Goal: Task Accomplishment & Management: Use online tool/utility

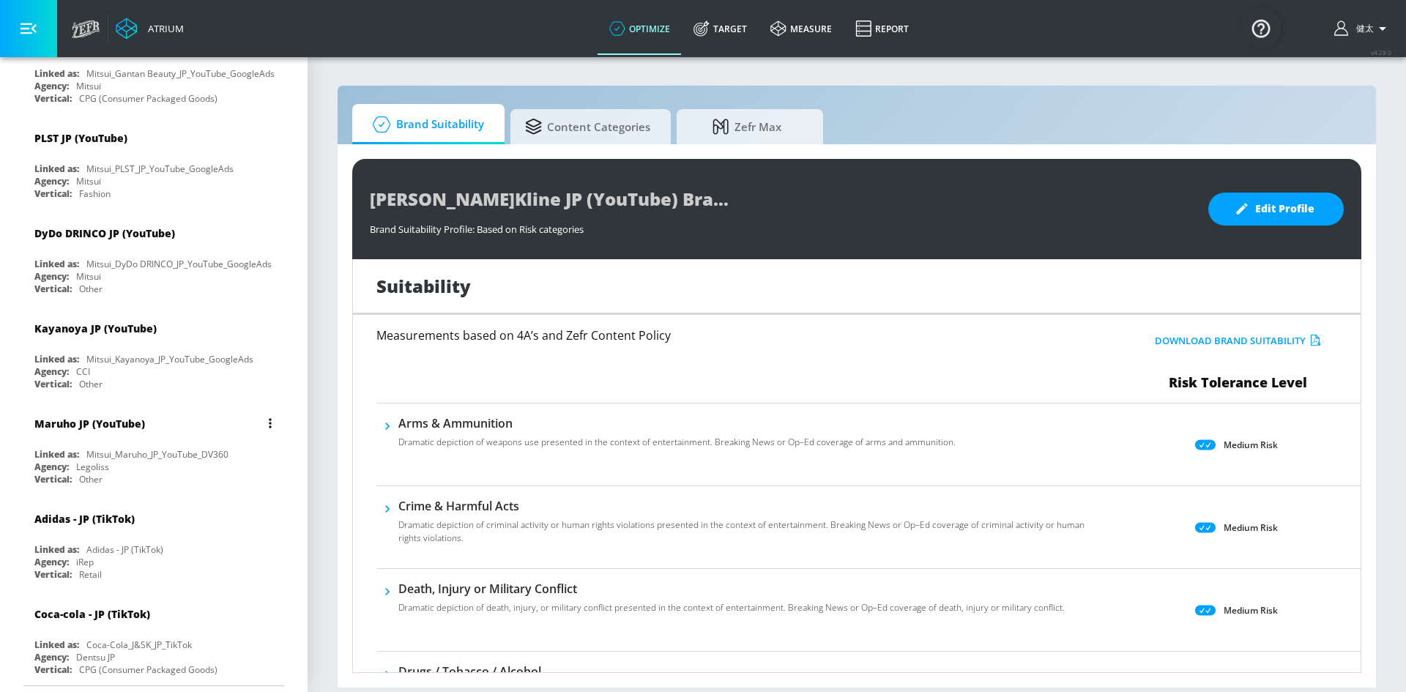
scroll to position [3735, 0]
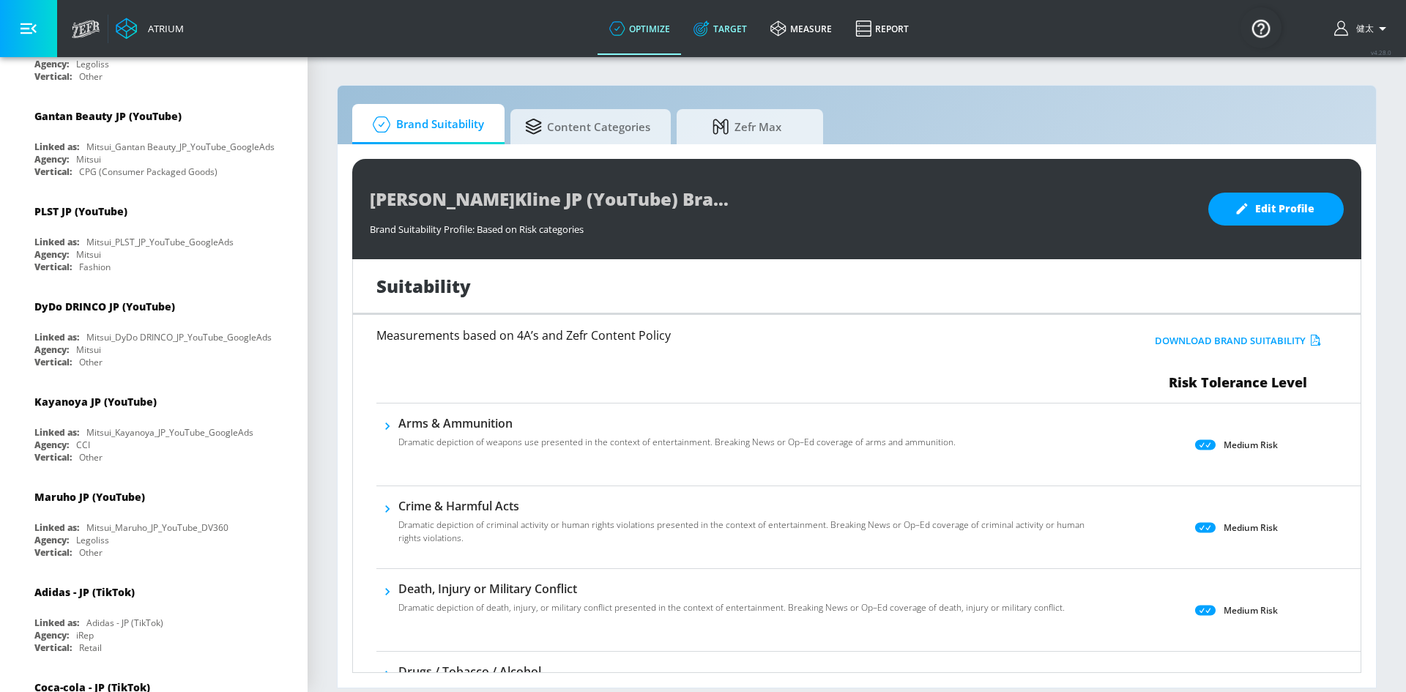
click at [718, 30] on link "Target" at bounding box center [720, 28] width 77 height 53
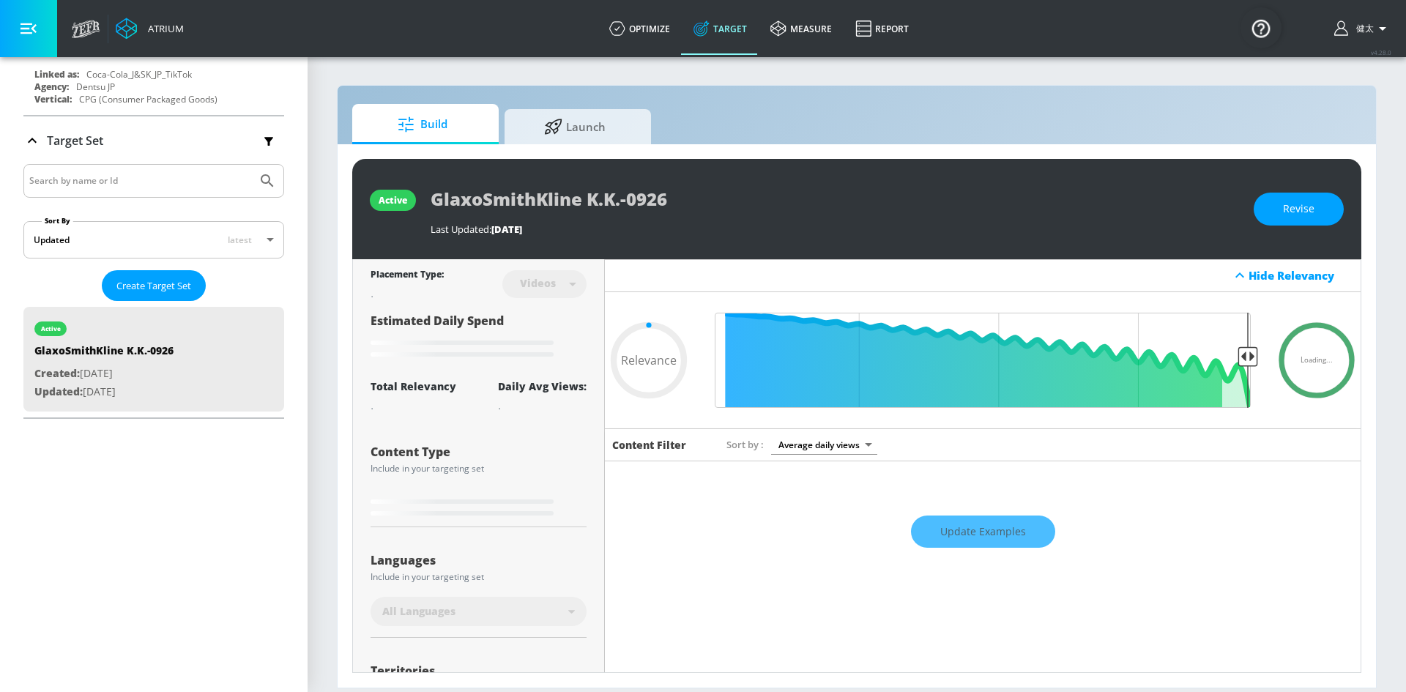
scroll to position [4439, 0]
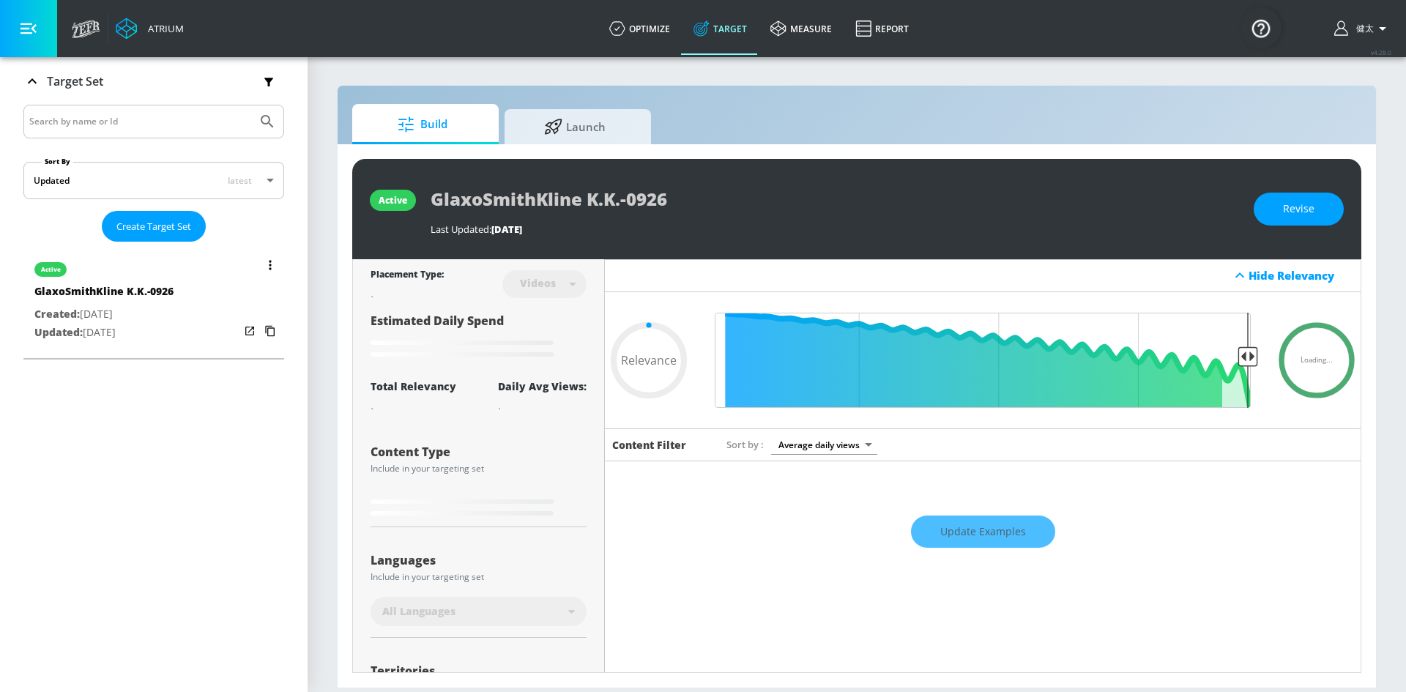
type input "0.6"
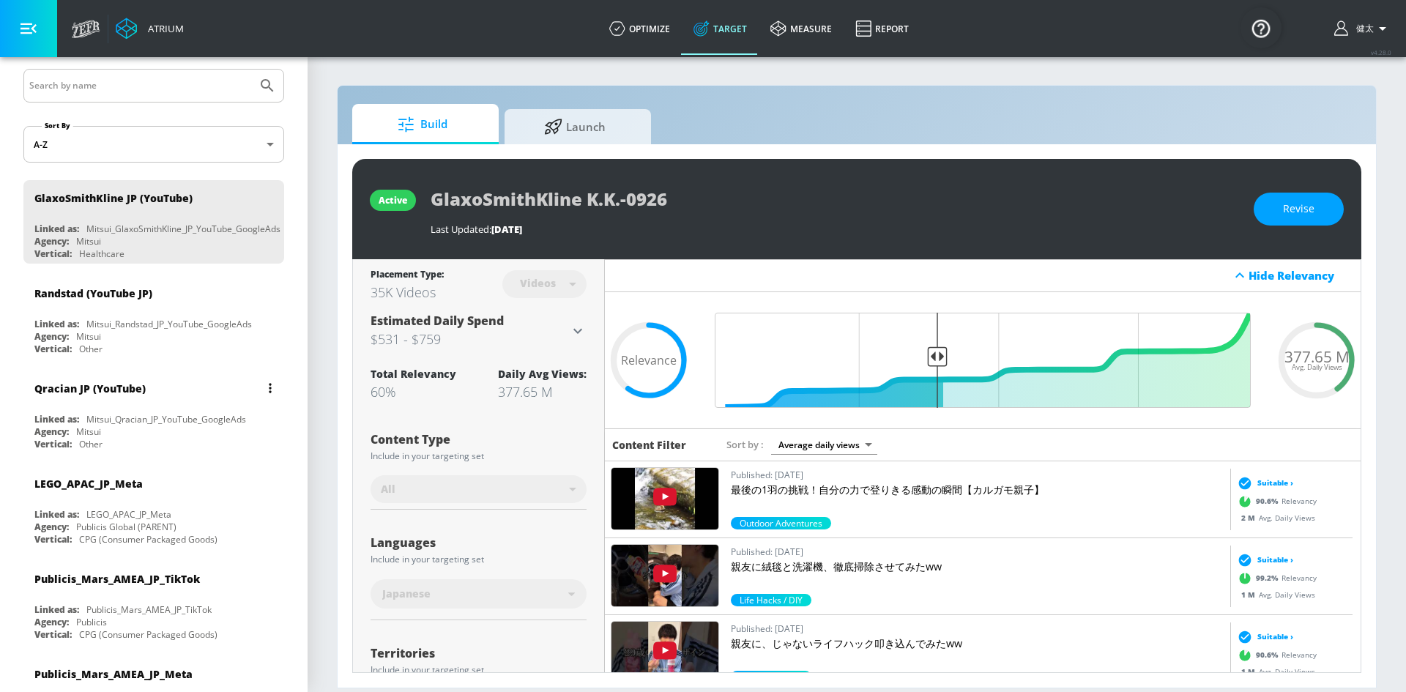
scroll to position [146, 0]
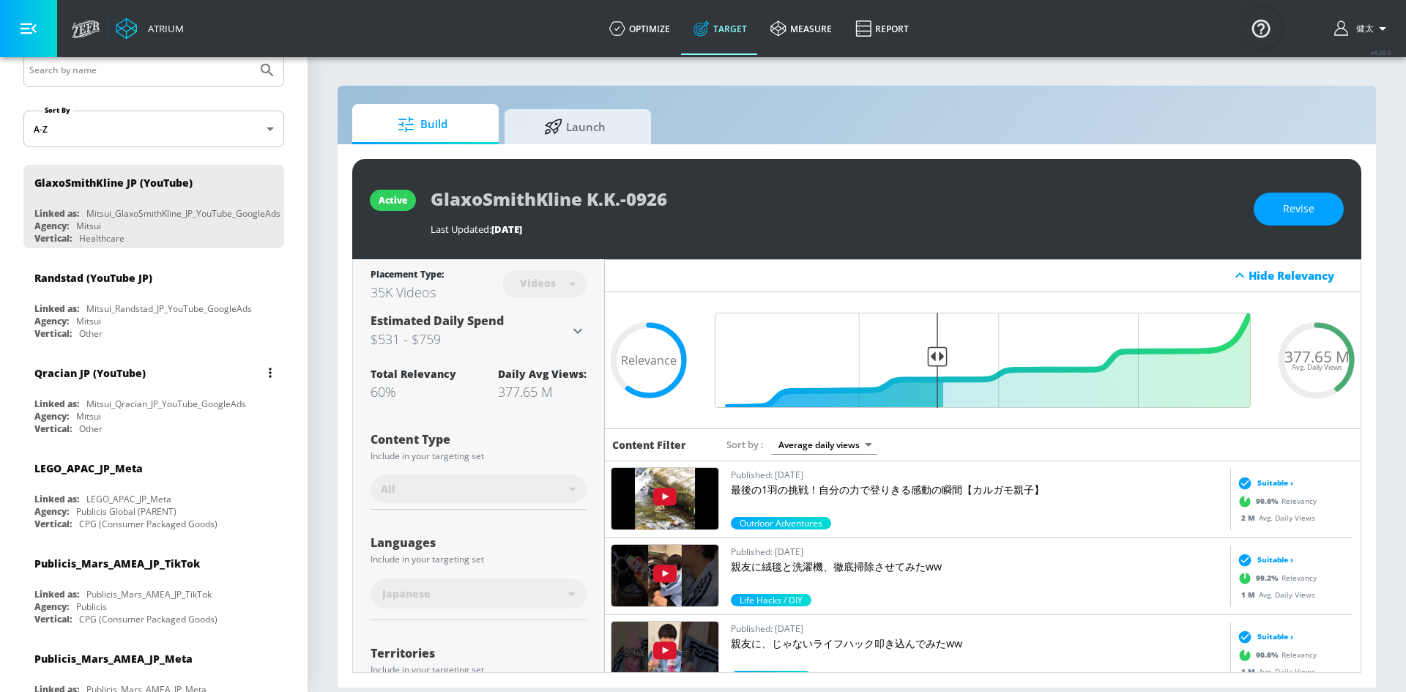
click at [121, 395] on div "Qracian JP (YouTube) Linked as: Mitsui_Qracian_JP_YouTube_GoogleAds Agency: Mit…" at bounding box center [153, 396] width 261 height 83
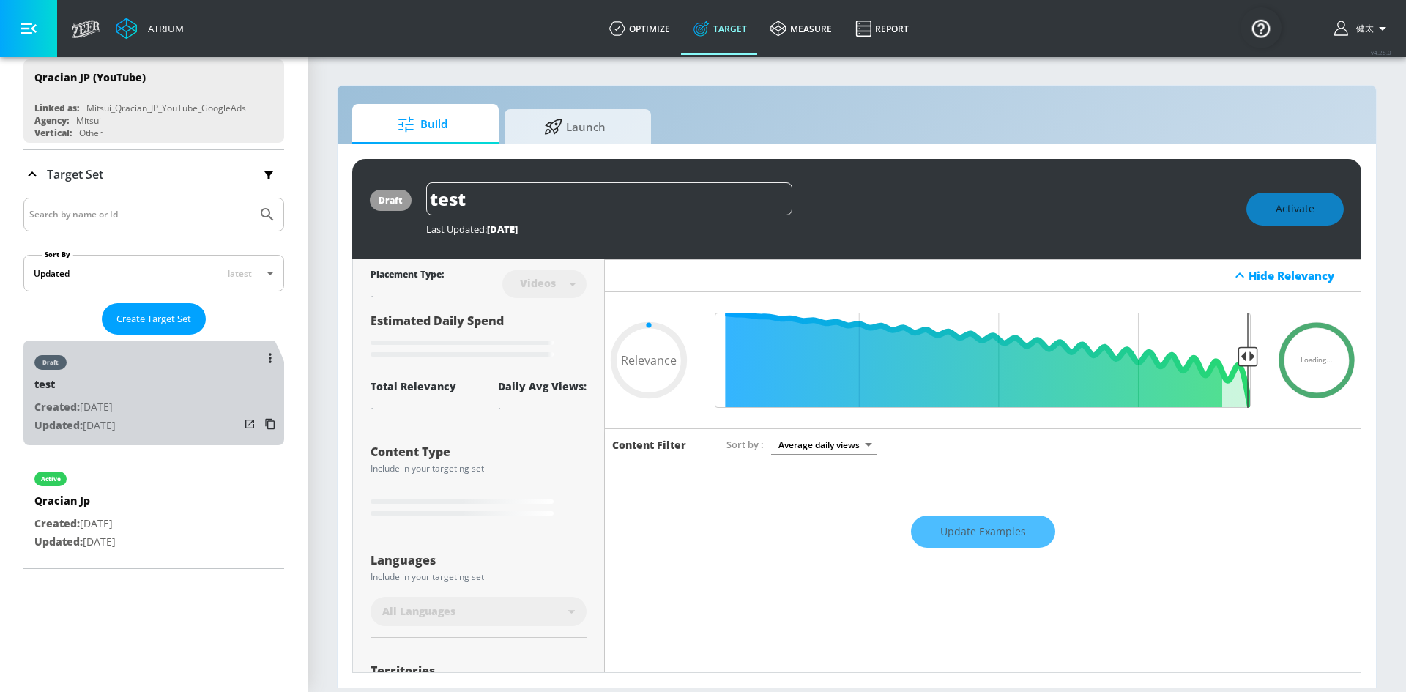
click at [149, 409] on div "draft test Created: [DATE] Updated: [DATE]" at bounding box center [153, 393] width 261 height 105
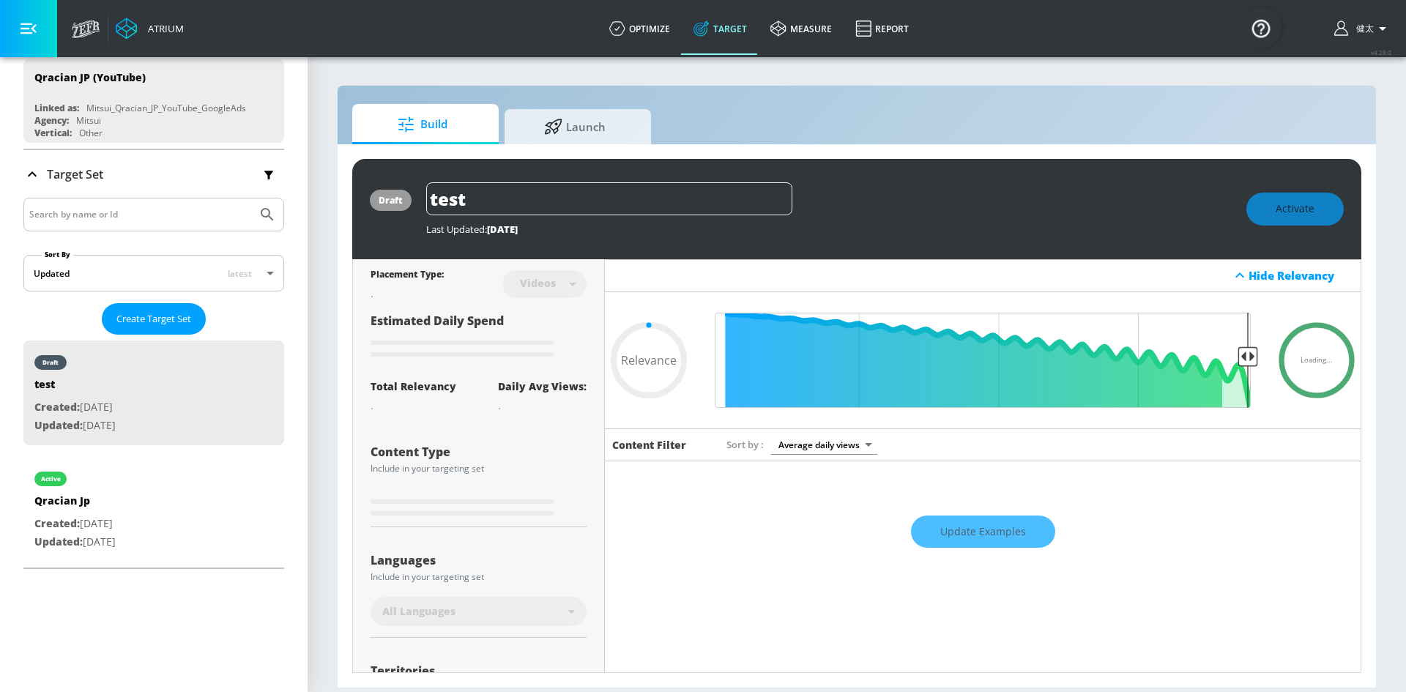
type input "0.52"
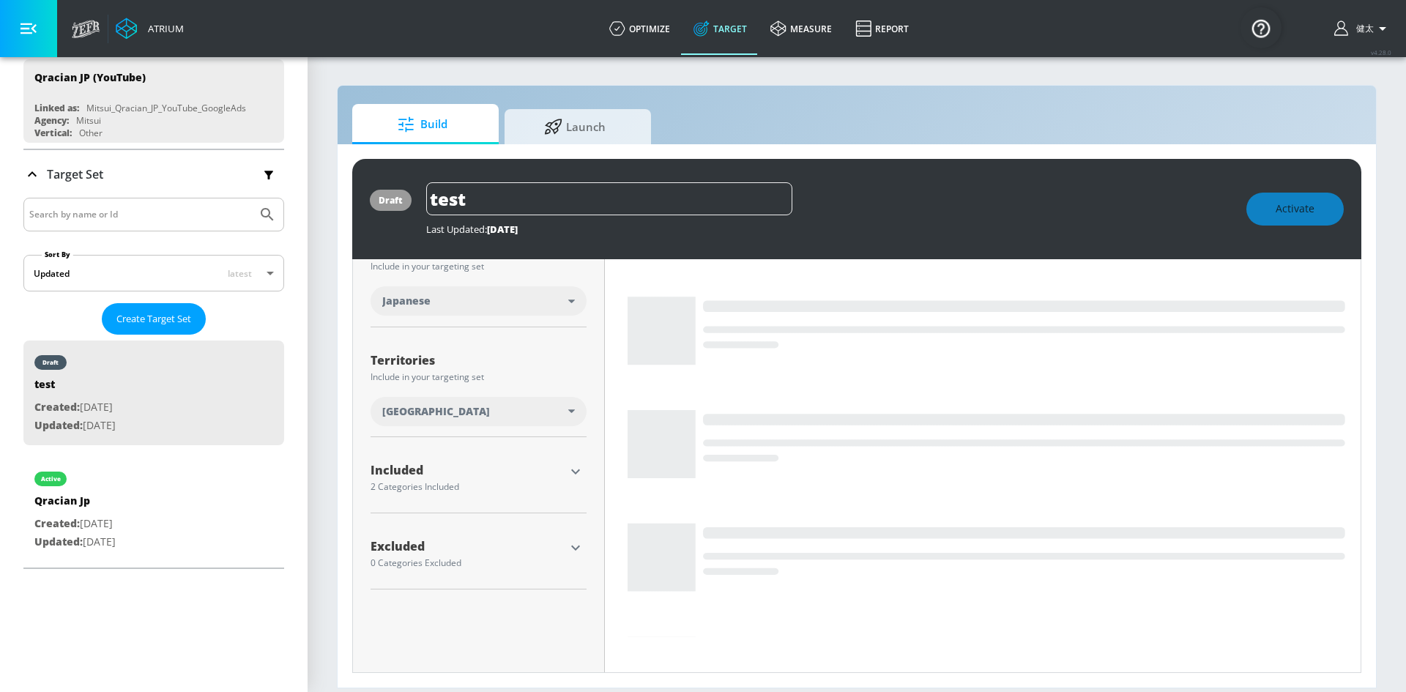
scroll to position [316, 0]
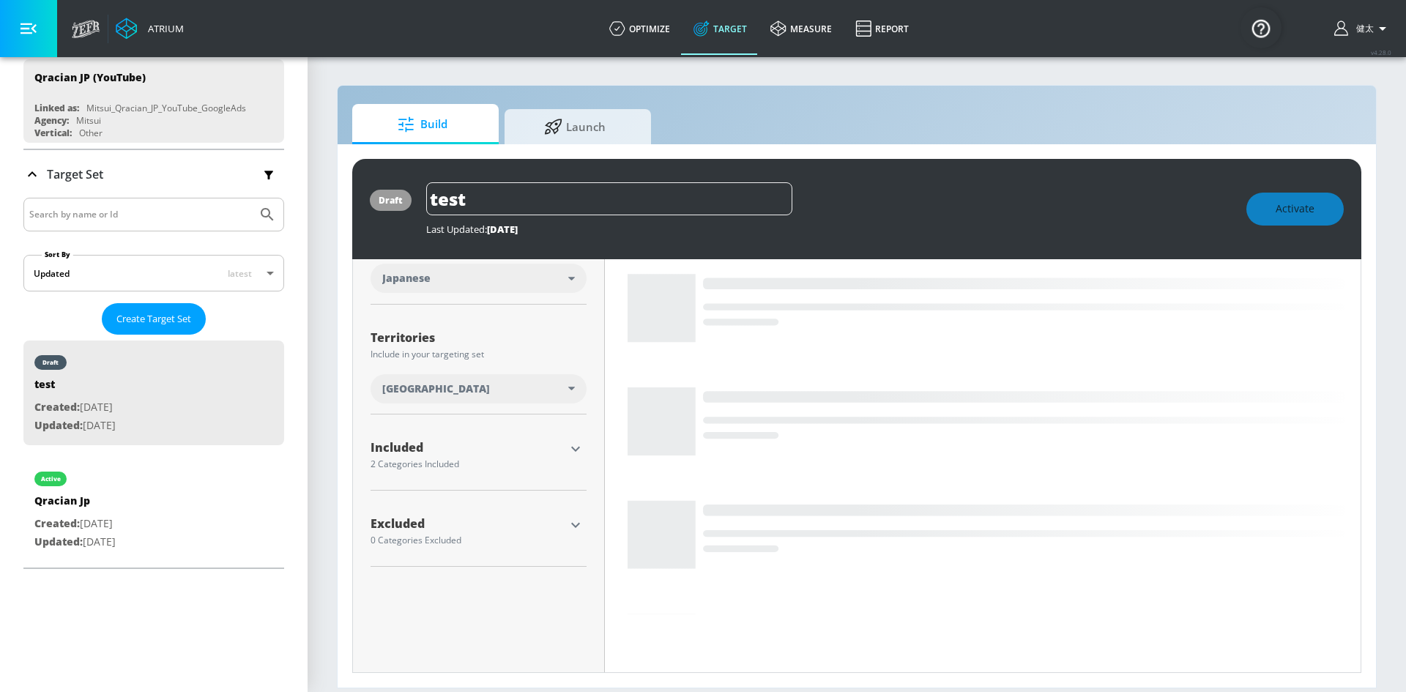
click at [572, 443] on icon "button" at bounding box center [576, 449] width 18 height 18
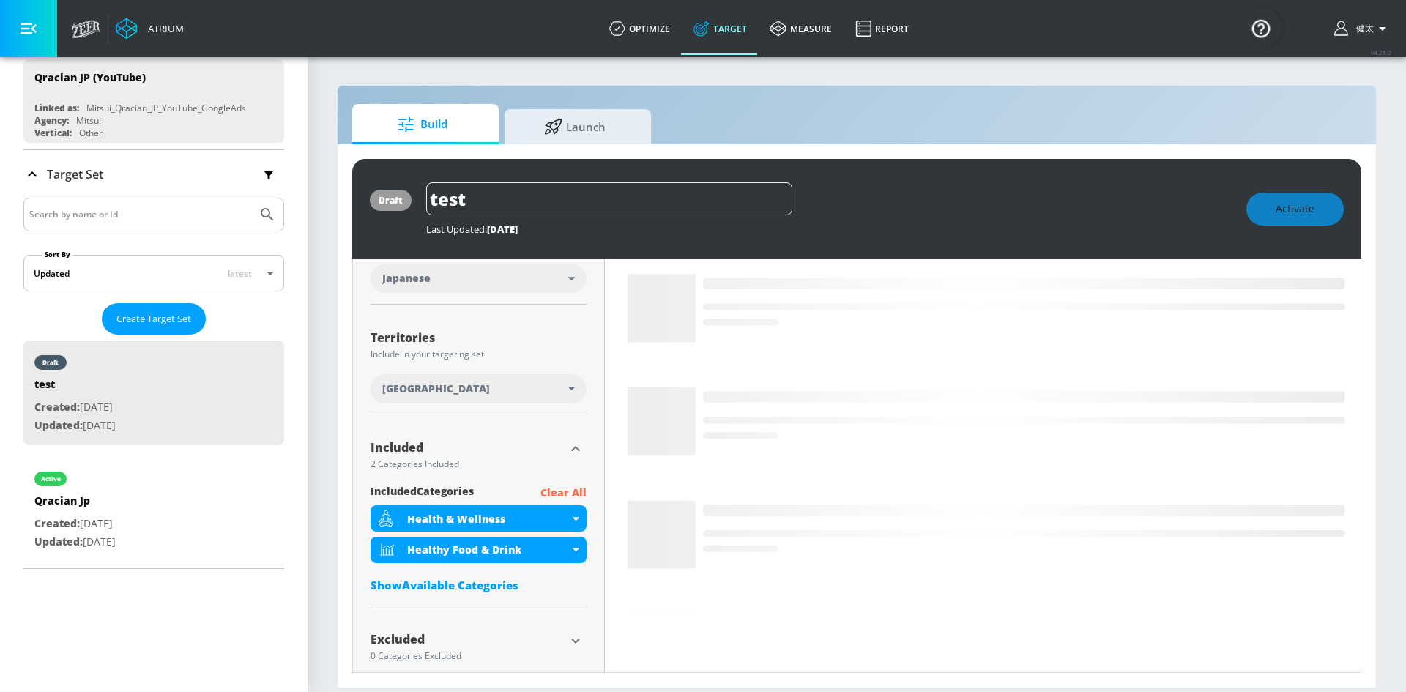
click at [542, 493] on p "Clear All" at bounding box center [563, 493] width 46 height 18
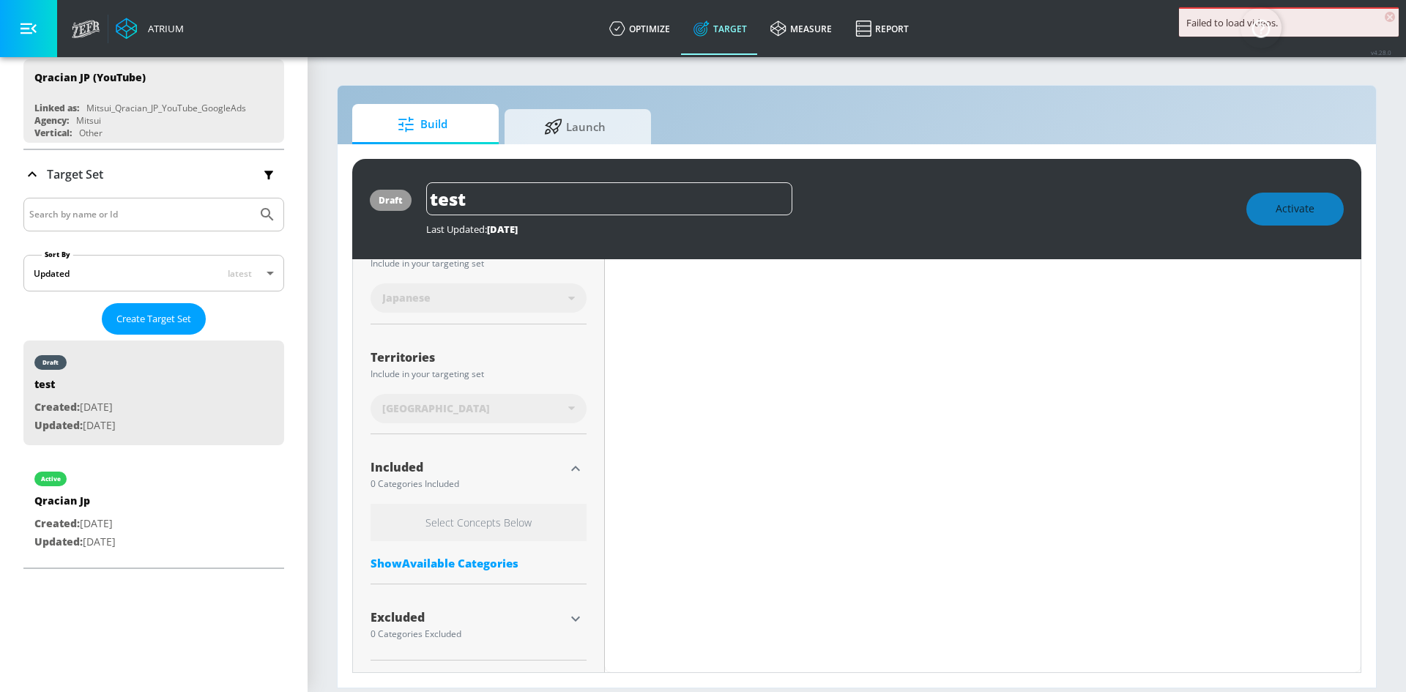
scroll to position [296, 0]
click at [1389, 18] on span "×" at bounding box center [1390, 17] width 10 height 10
click at [482, 557] on div "Show Available Categories" at bounding box center [479, 563] width 216 height 15
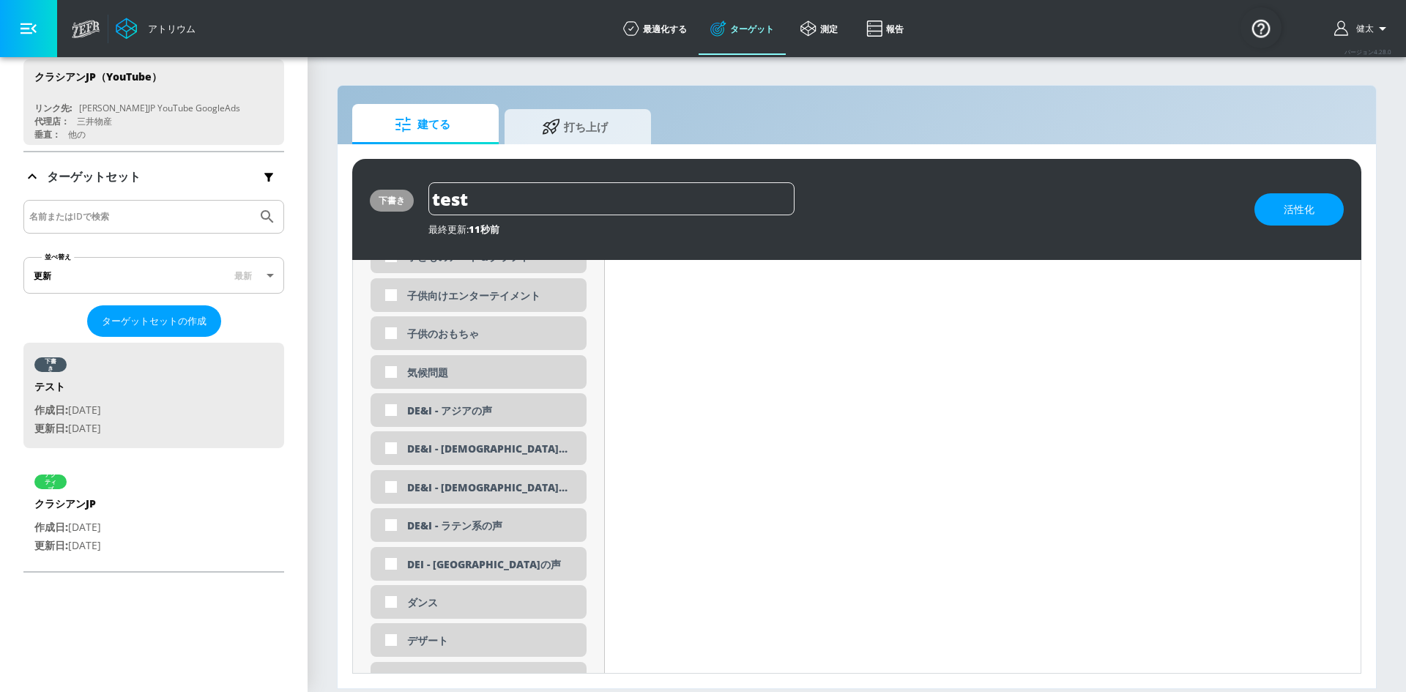
scroll to position [1186, 0]
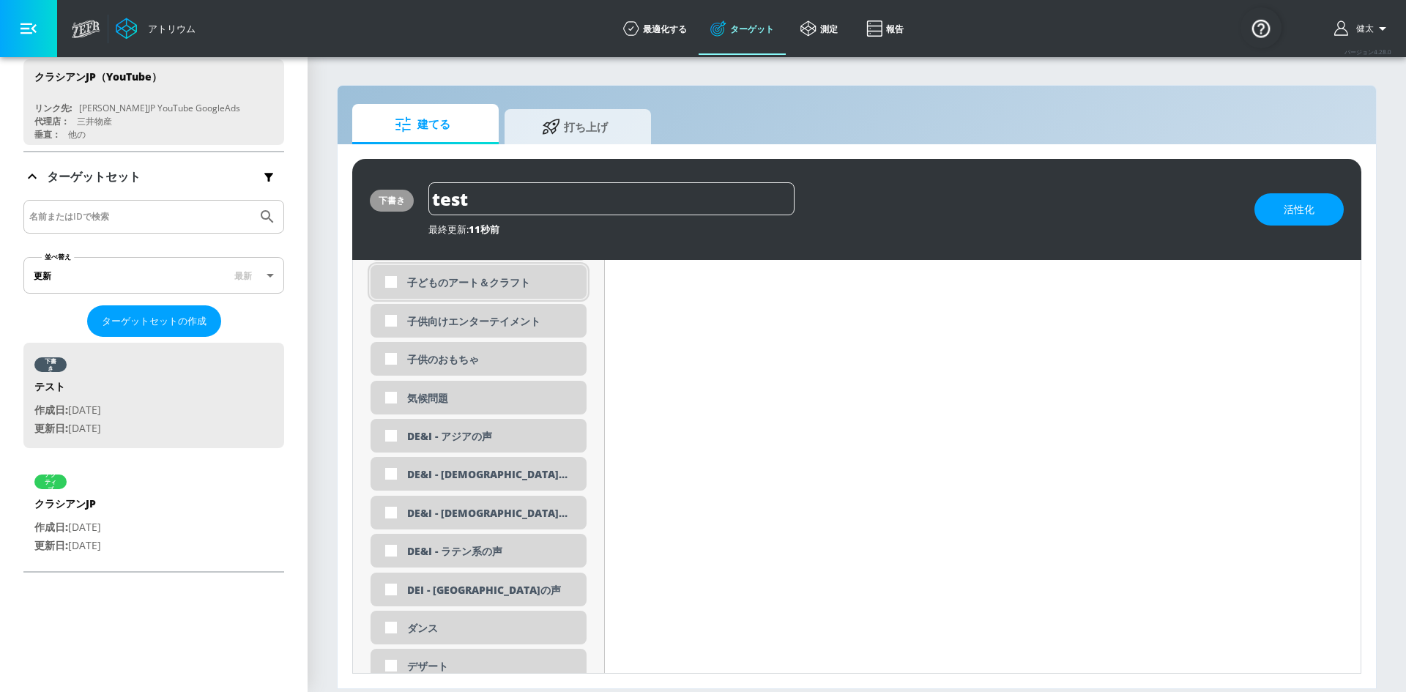
click at [494, 281] on font "子どものアート＆クラフト" at bounding box center [468, 282] width 123 height 14
checkbox input "true"
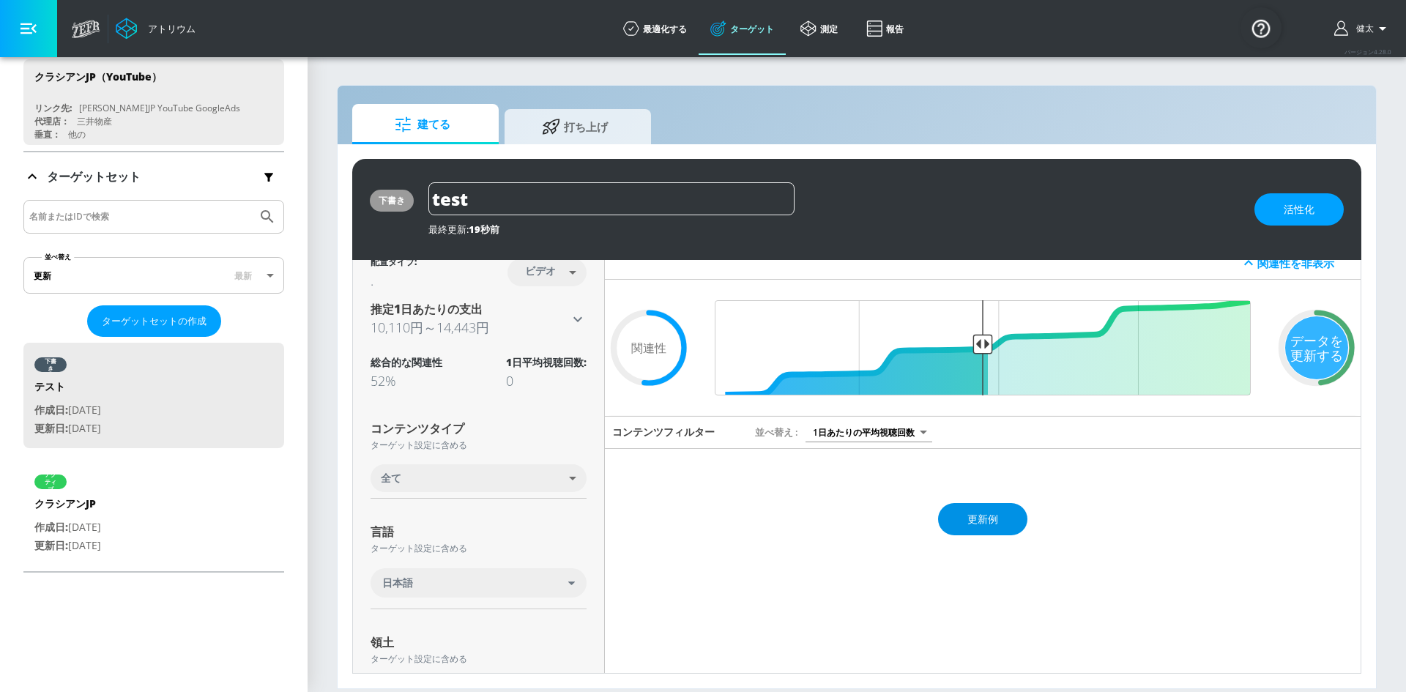
scroll to position [0, 0]
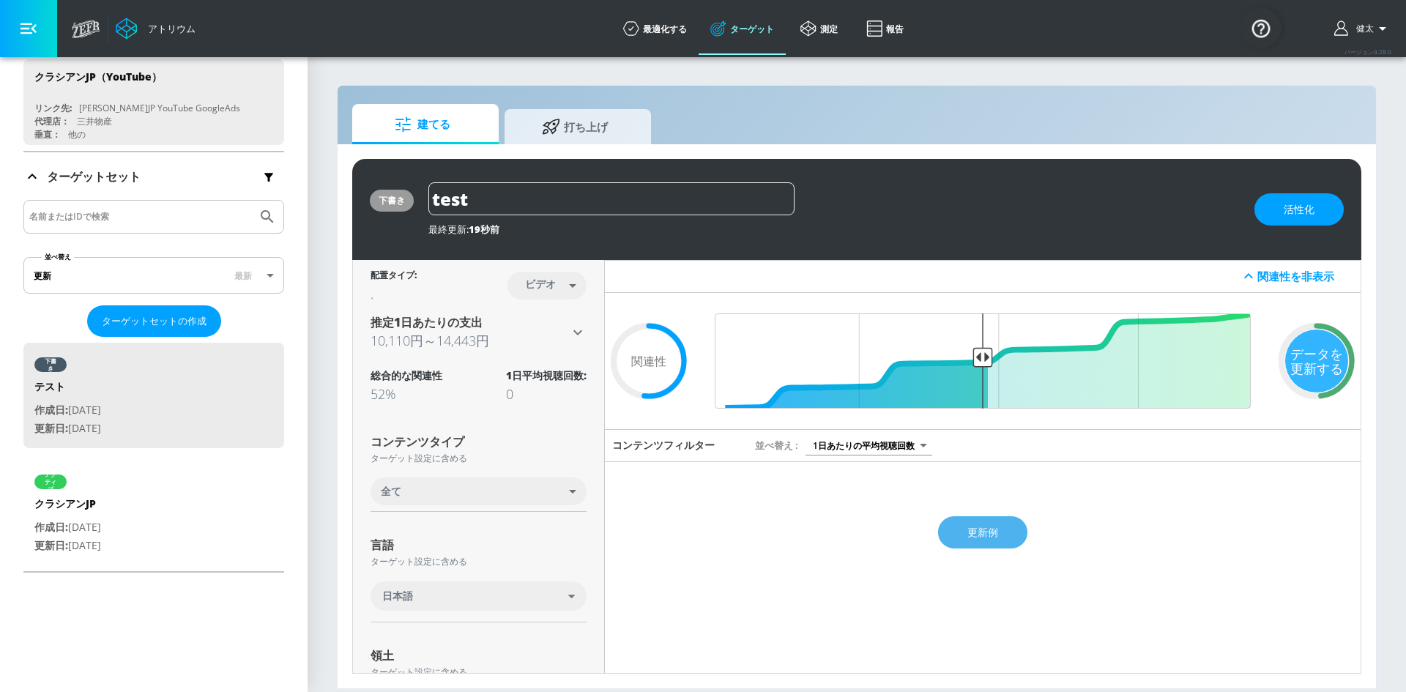
click at [988, 538] on font "更新例" at bounding box center [982, 532] width 31 height 14
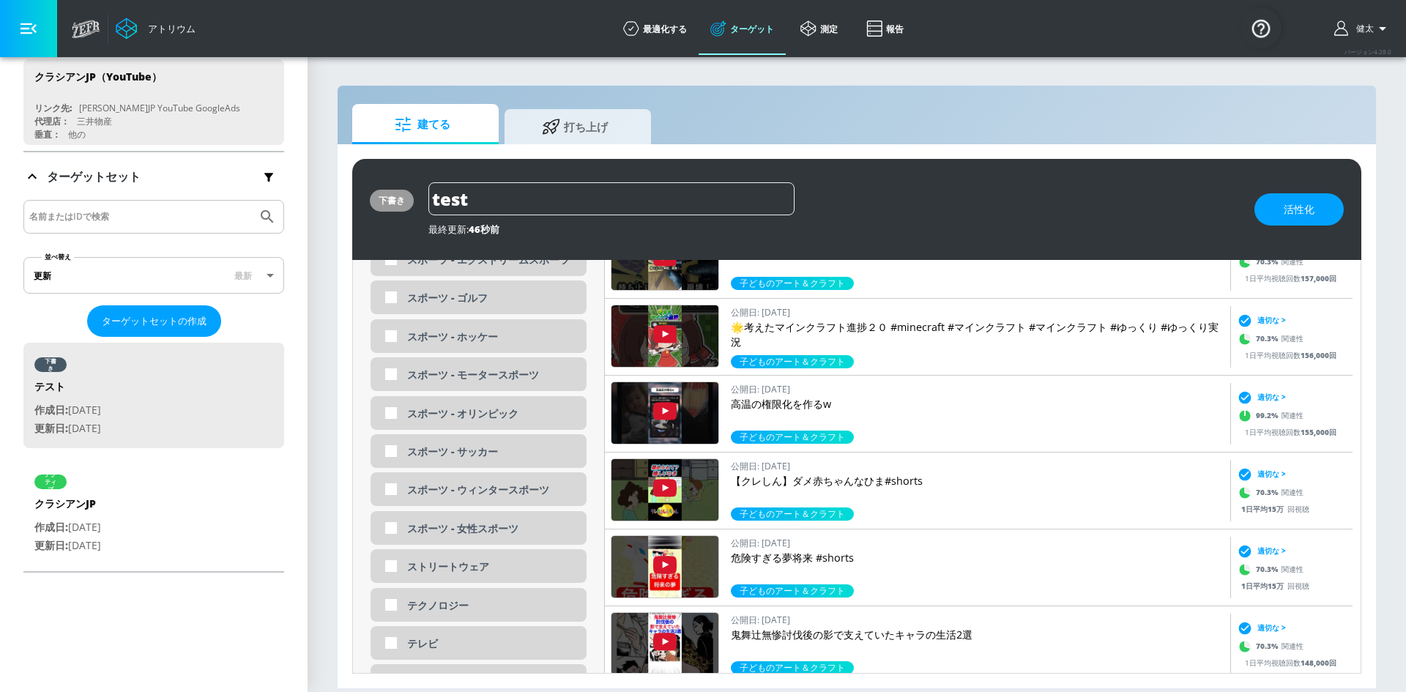
scroll to position [4492, 0]
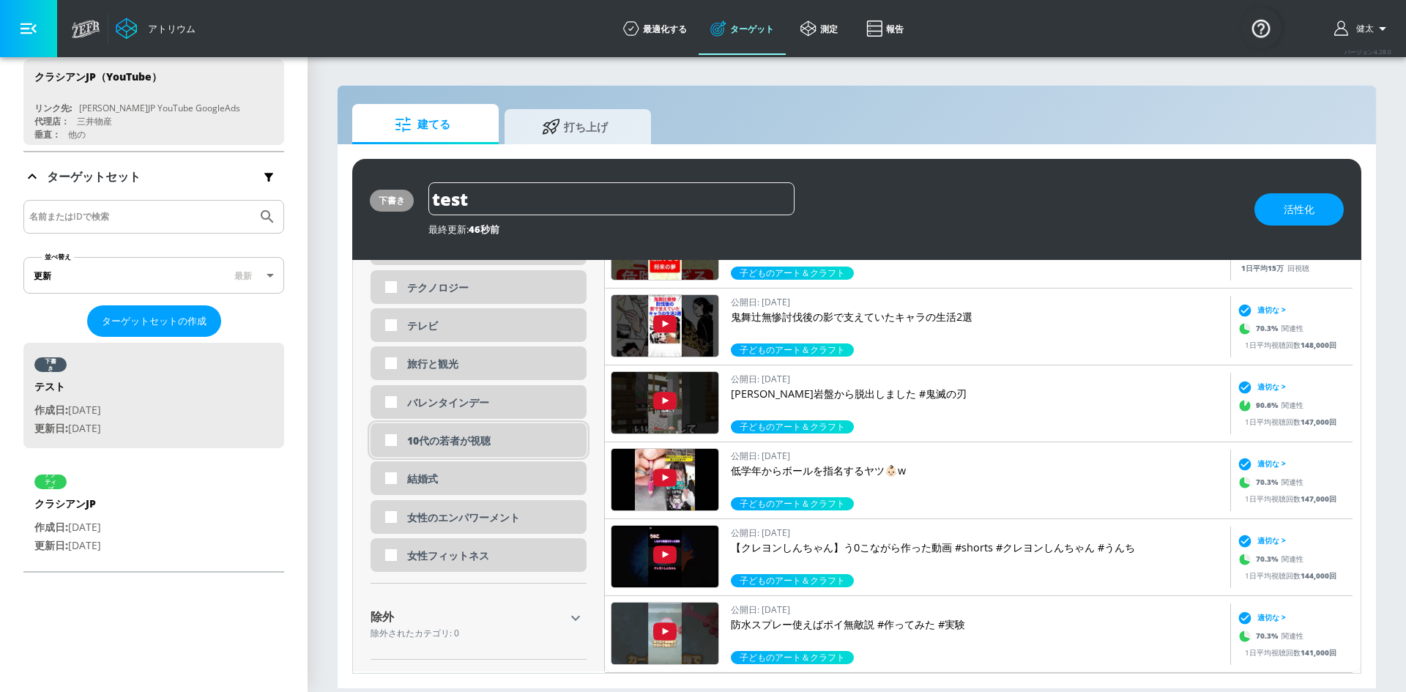
click at [486, 453] on div "10代の若者が視聴" at bounding box center [479, 440] width 216 height 34
checkbox input "true"
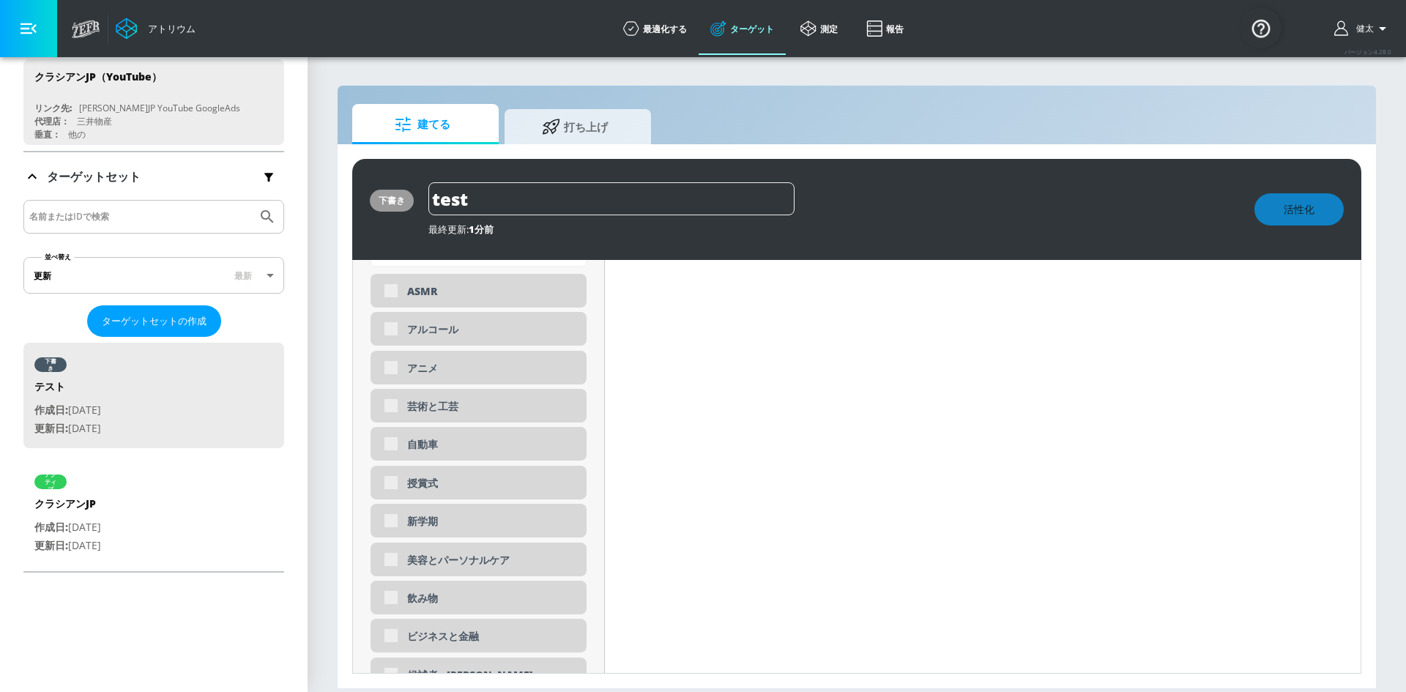
scroll to position [401, 0]
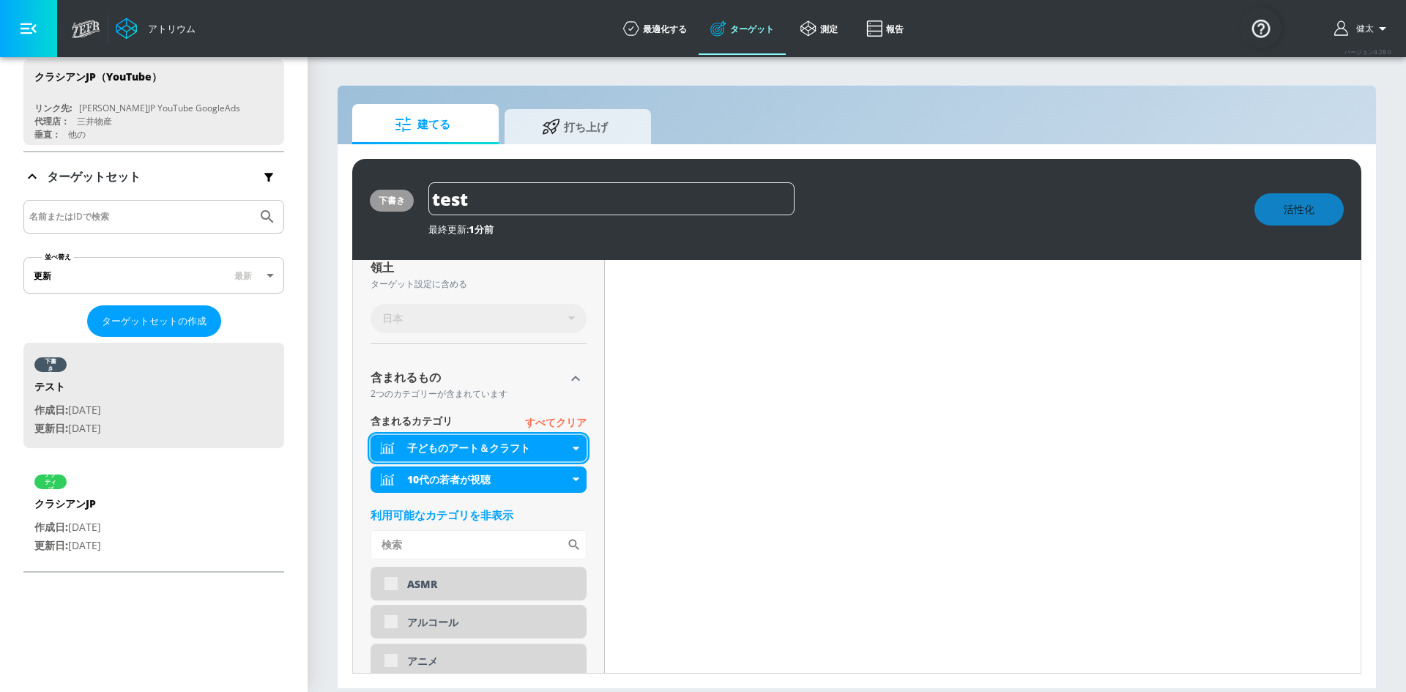
click at [573, 450] on icon at bounding box center [576, 449] width 7 height 4
click at [573, 447] on icon at bounding box center [576, 449] width 7 height 4
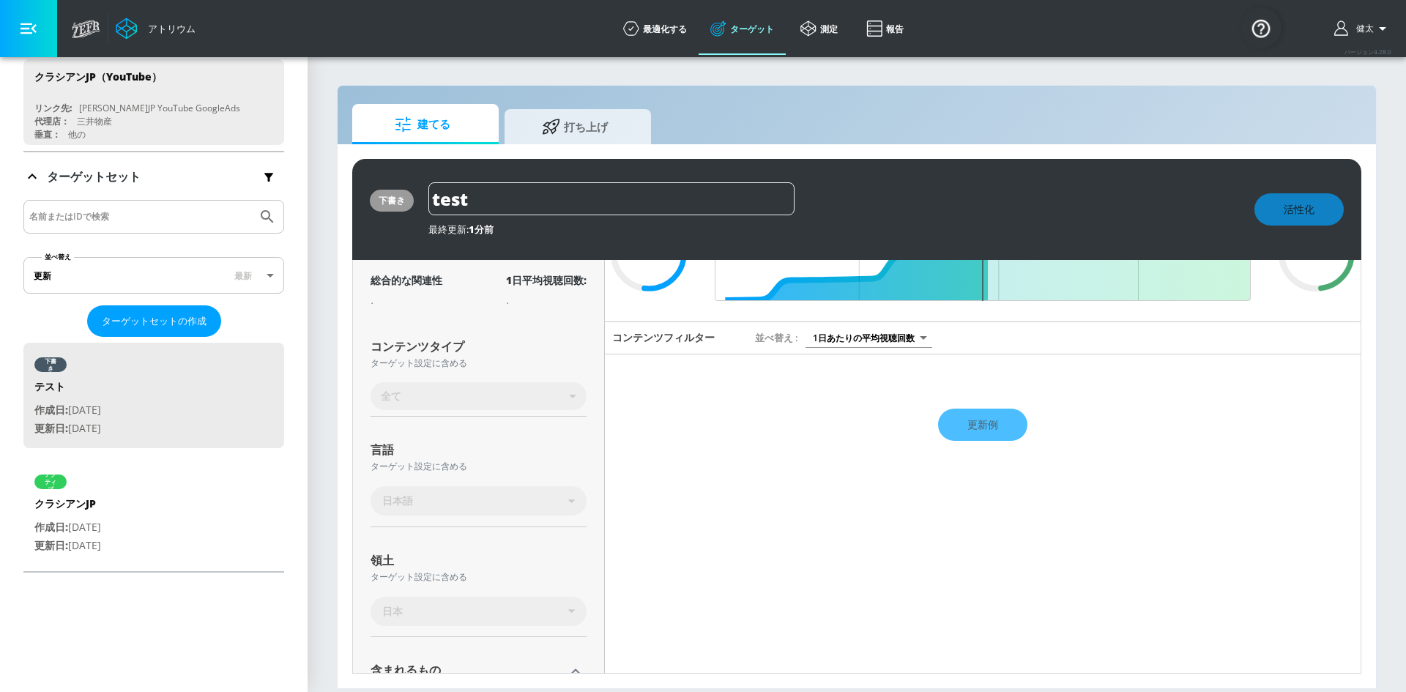
scroll to position [327, 0]
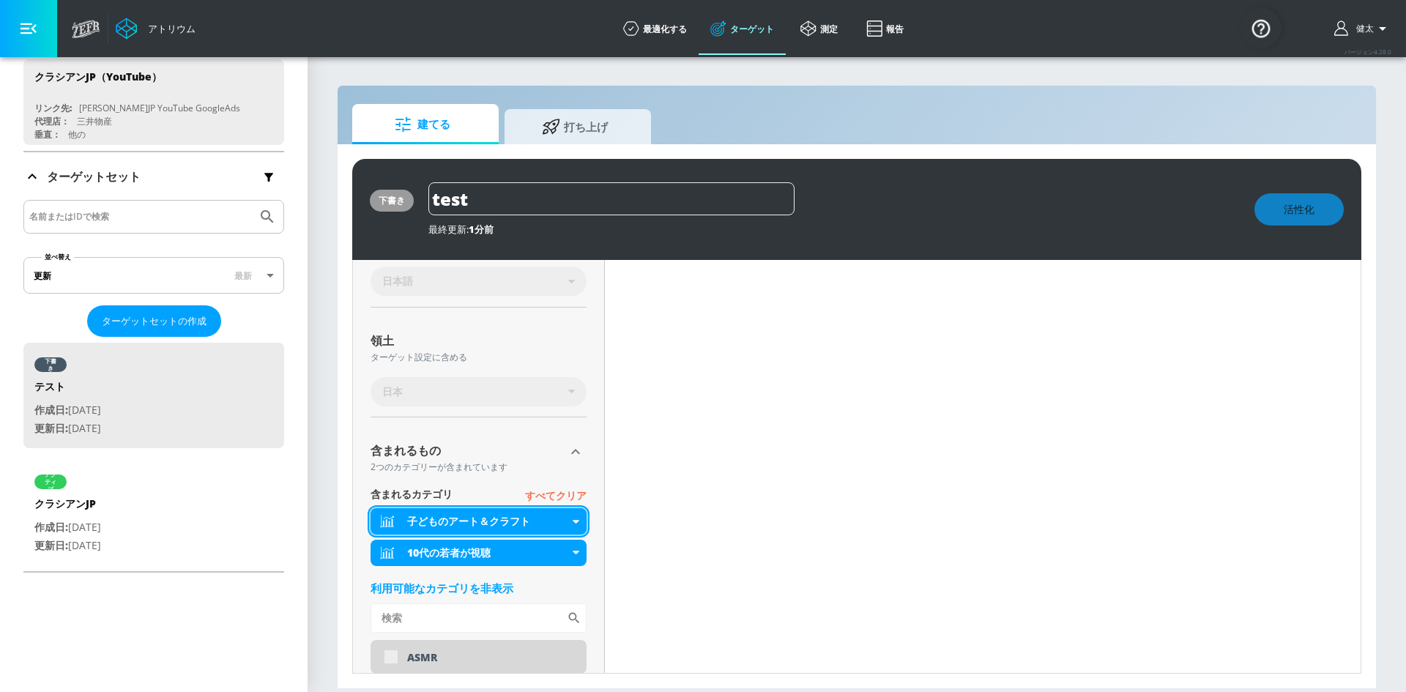
click at [524, 526] on font "子どものアート＆クラフト" at bounding box center [468, 521] width 123 height 14
click at [446, 513] on div "子どものアート＆クラフト" at bounding box center [479, 521] width 216 height 26
click at [573, 521] on icon at bounding box center [576, 522] width 7 height 4
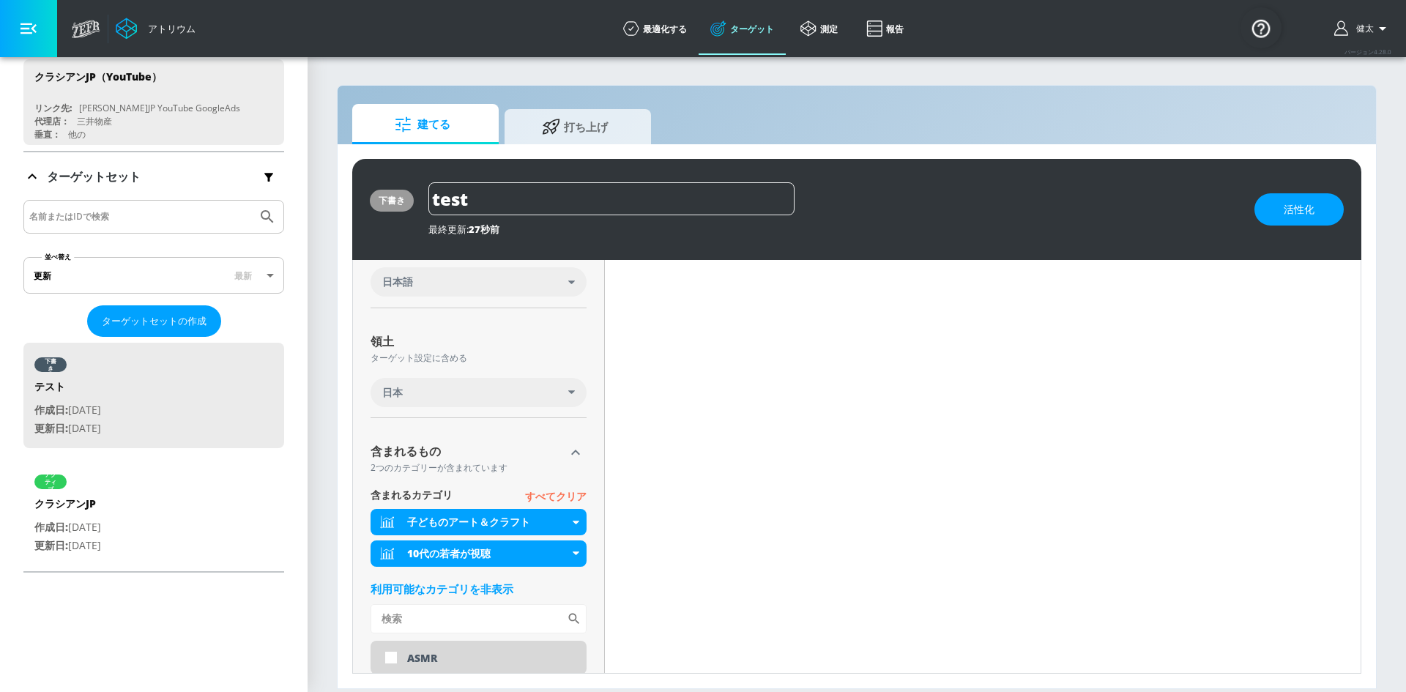
scroll to position [316, 0]
click at [566, 521] on div "子どものアート＆クラフト" at bounding box center [488, 520] width 162 height 15
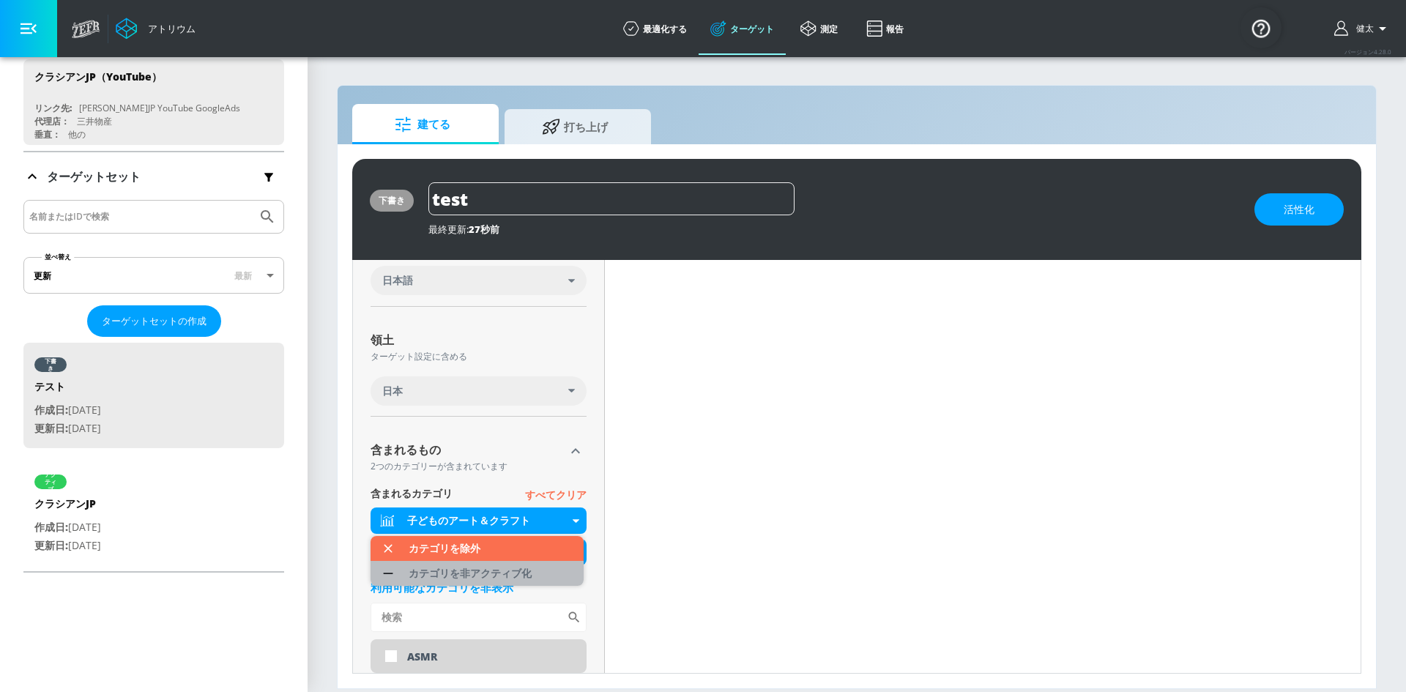
click at [525, 575] on font "カテゴリを非アクティブ化" at bounding box center [470, 573] width 123 height 14
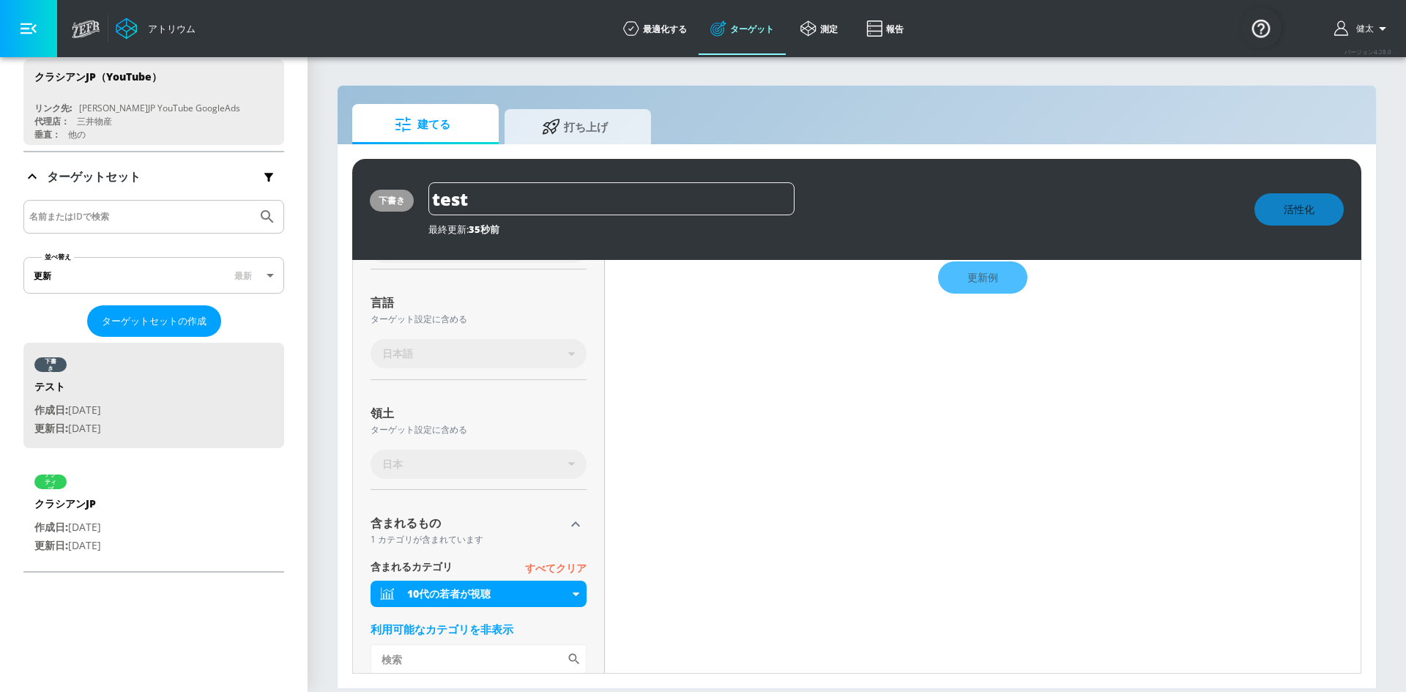
scroll to position [34, 0]
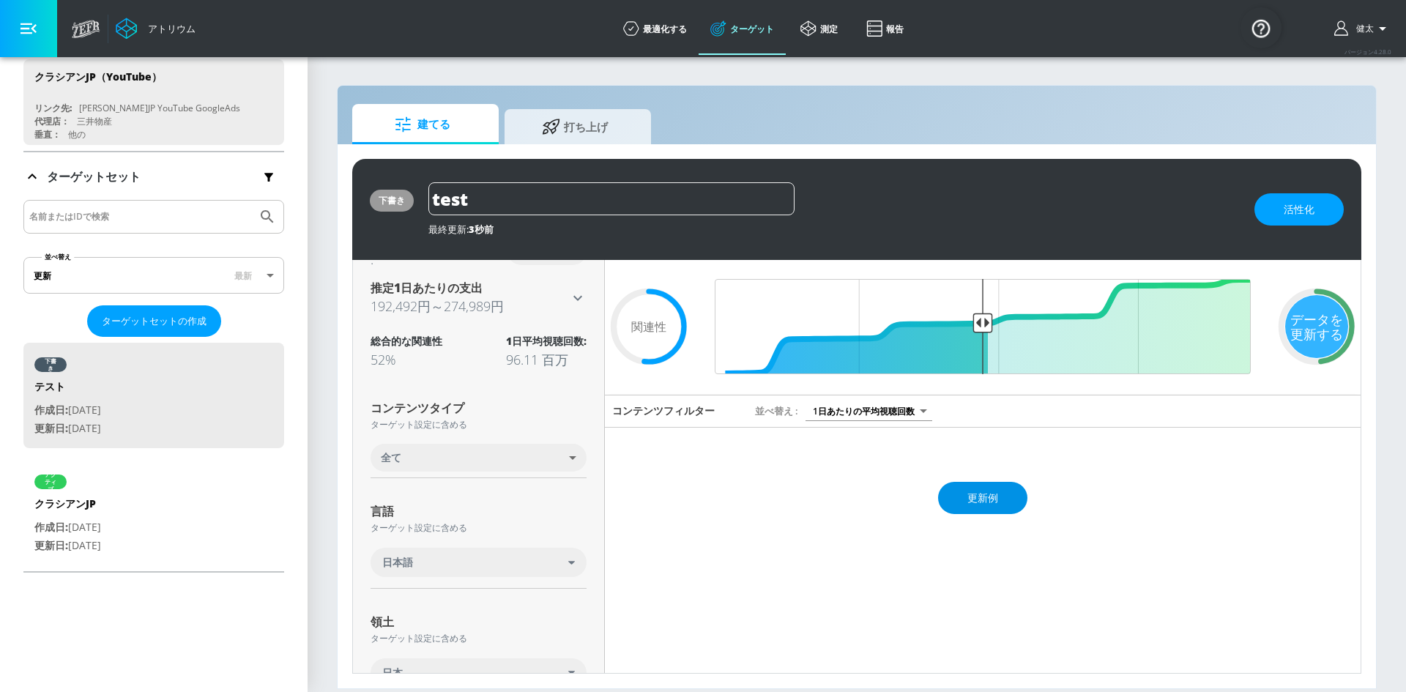
click at [974, 493] on font "更新例" at bounding box center [982, 498] width 31 height 14
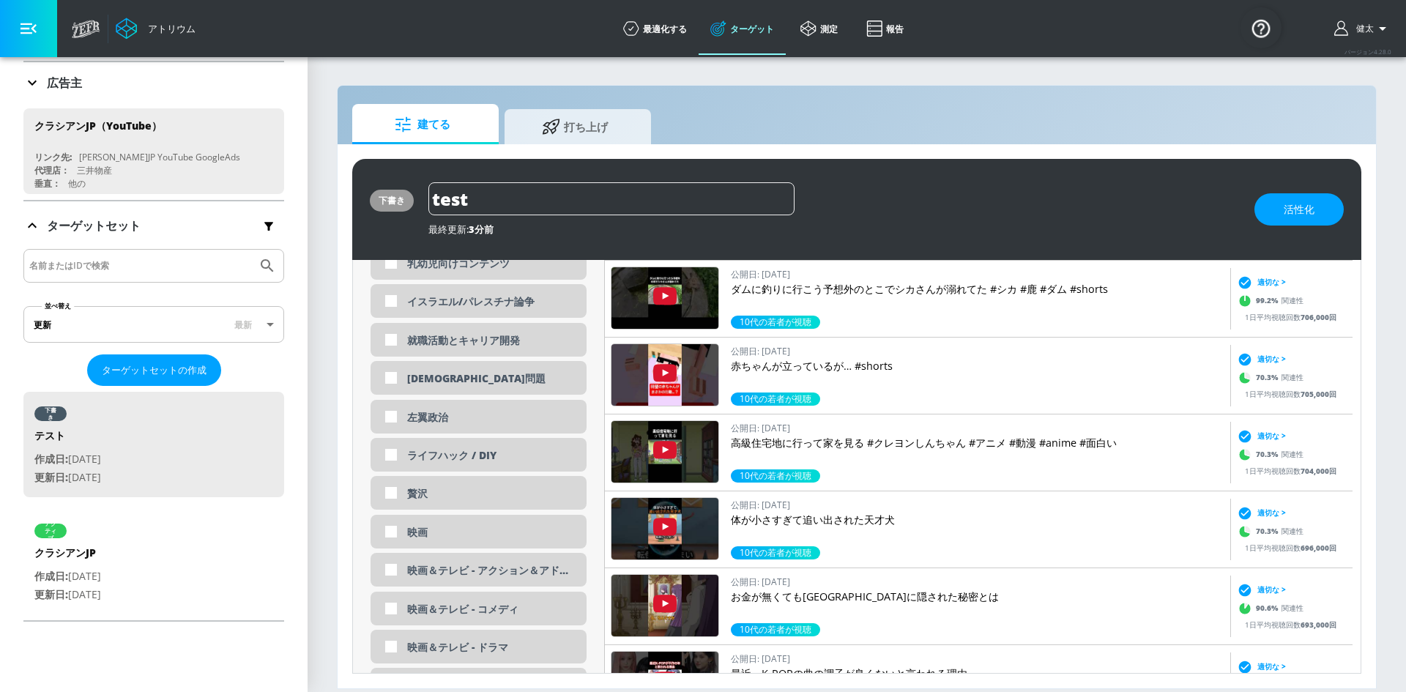
scroll to position [73, 0]
